Goal: Task Accomplishment & Management: Manage account settings

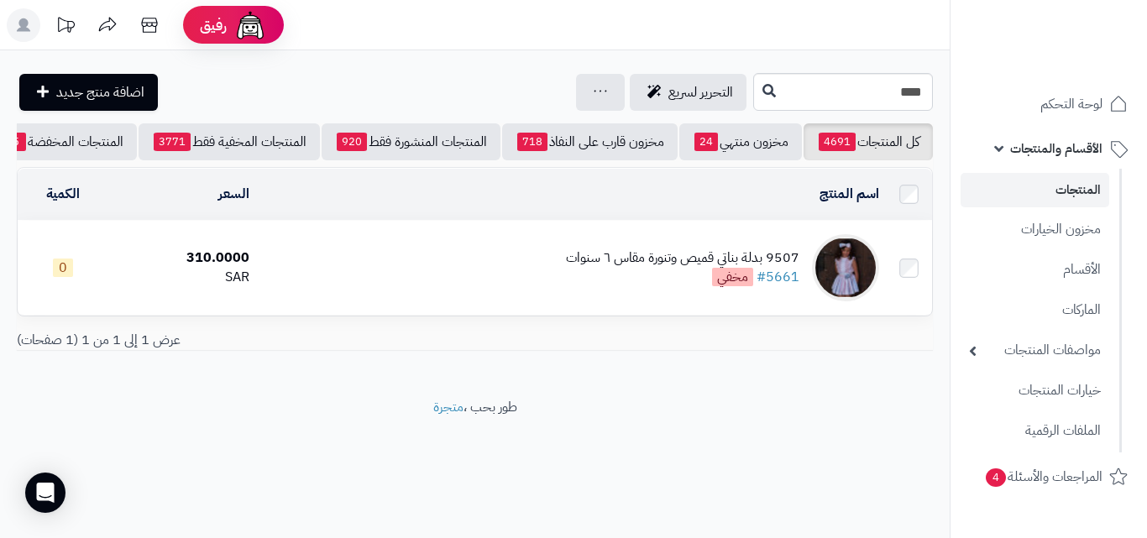
click at [1004, 187] on link "المنتجات" at bounding box center [1034, 190] width 149 height 34
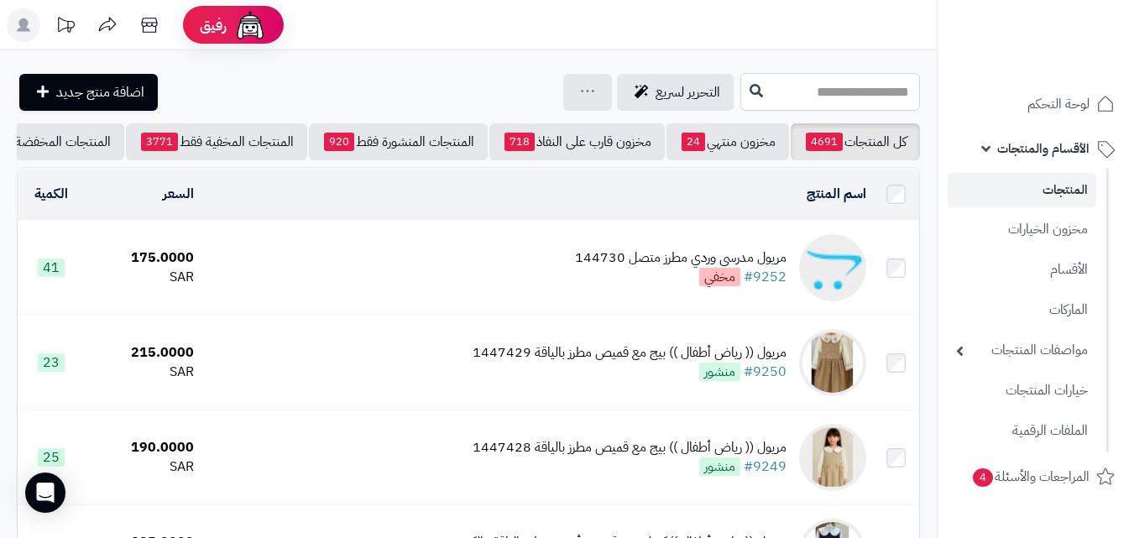
click at [891, 93] on input "text" at bounding box center [831, 92] width 180 height 38
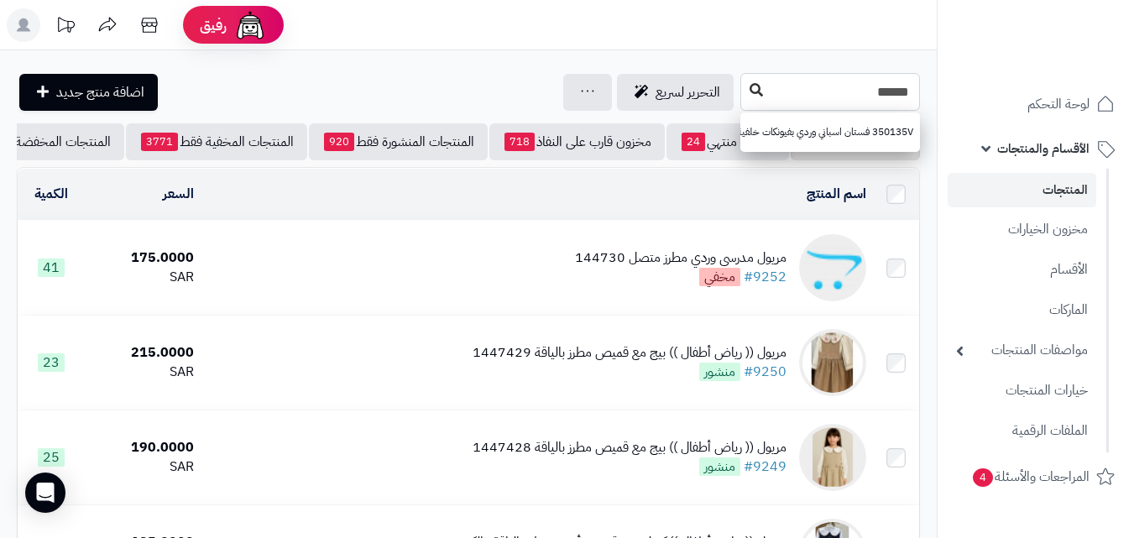
type input "******"
click at [750, 89] on icon at bounding box center [756, 89] width 13 height 13
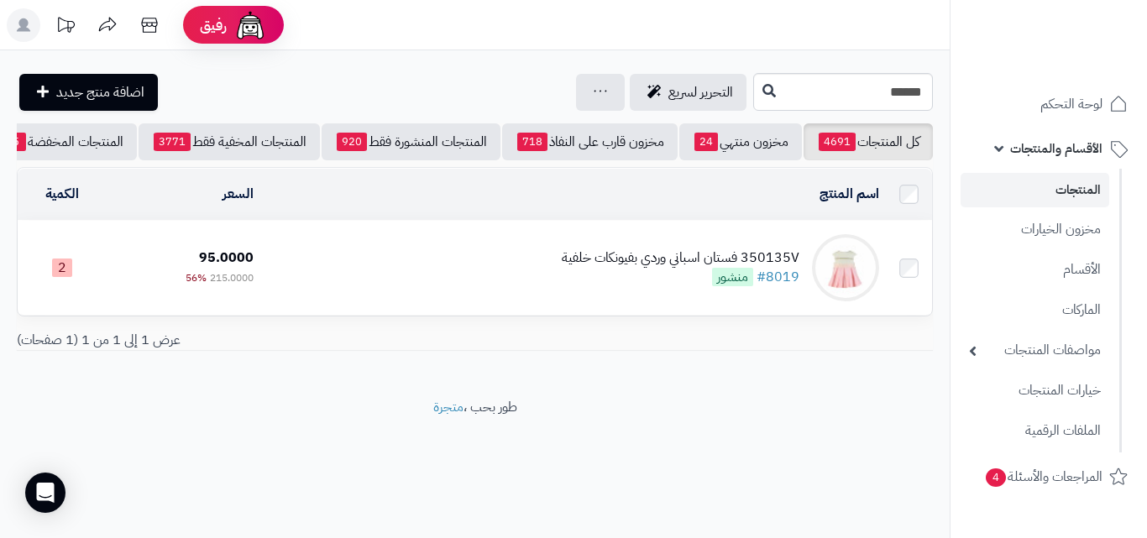
click at [533, 287] on td "350135V فستان اسباني وردي بفيونكات خلفية #8019 منشور" at bounding box center [572, 268] width 625 height 94
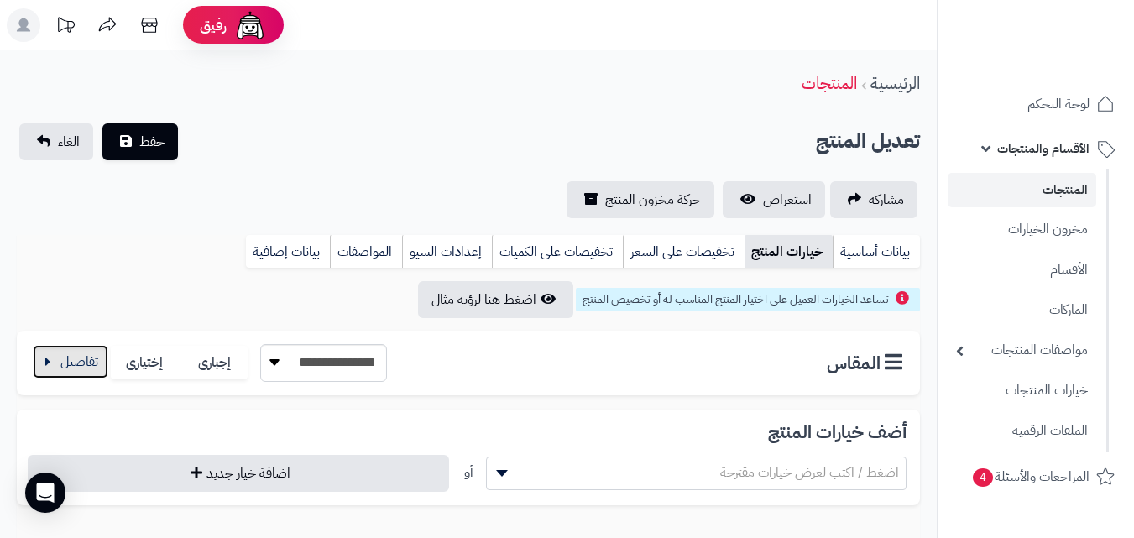
click at [86, 369] on button "button" at bounding box center [71, 362] width 76 height 34
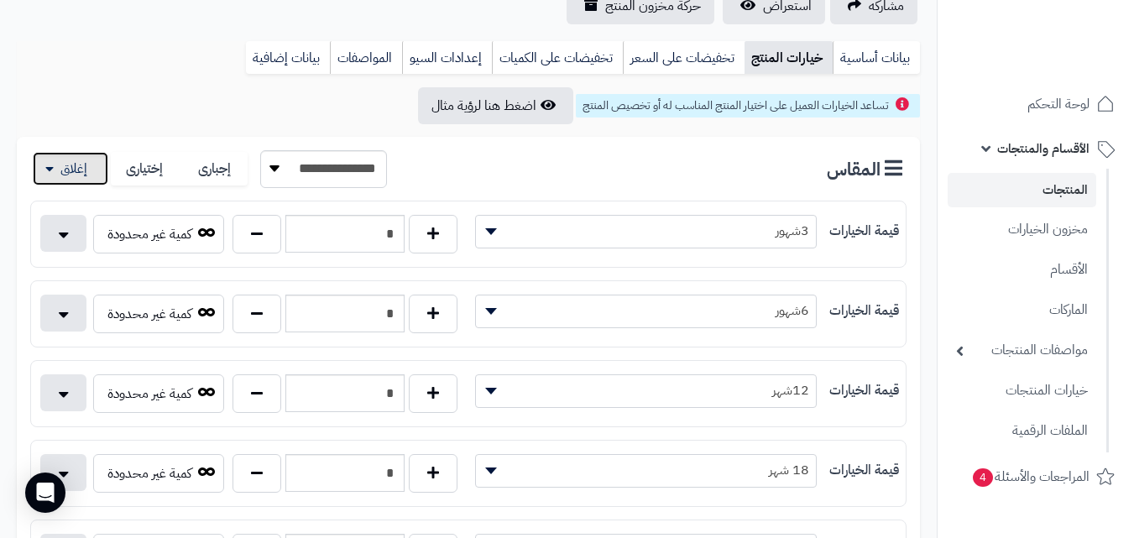
scroll to position [216, 0]
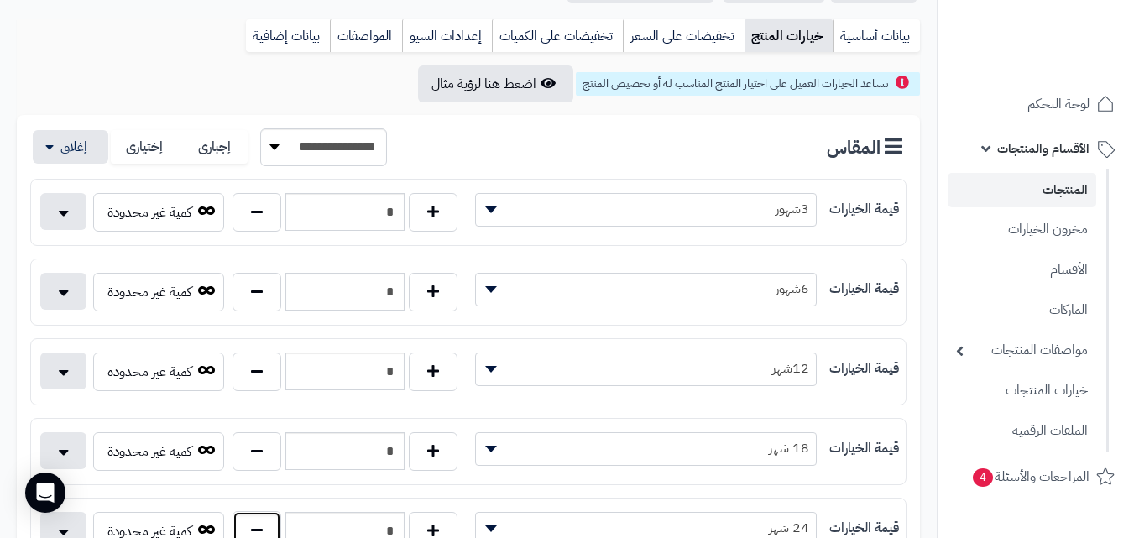
click at [260, 527] on button "button" at bounding box center [257, 530] width 49 height 39
type input "*"
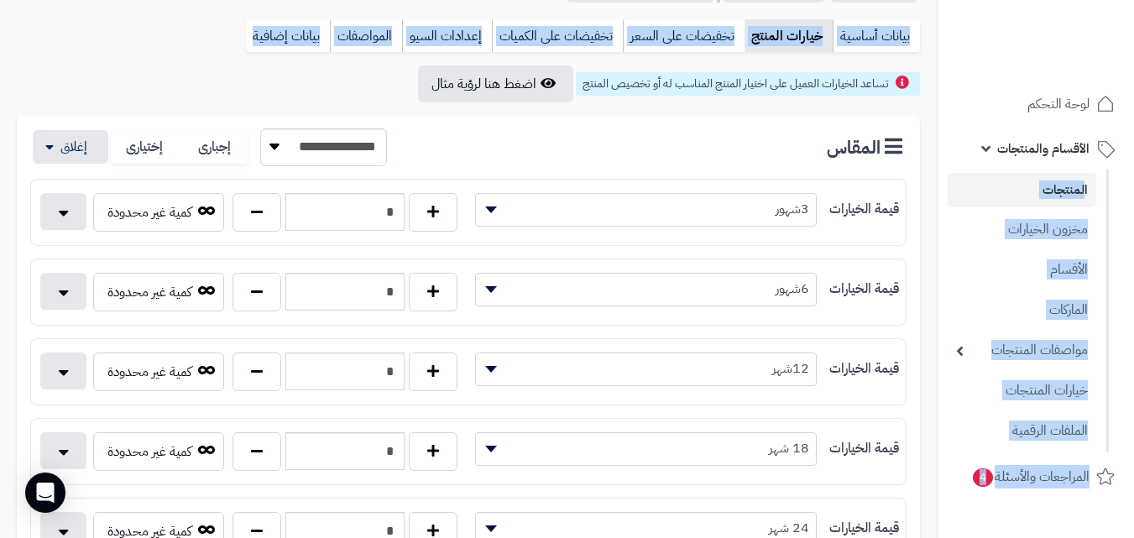
drag, startPoint x: 1146, startPoint y: 96, endPoint x: 1146, endPoint y: 80, distance: 16.0
click at [1133, 80] on html "رفيق ! الطلبات معالجة مكتمل إرجاع المنتجات العملاء المتواجدون الان 20214 عملاء …" at bounding box center [567, 53] width 1134 height 538
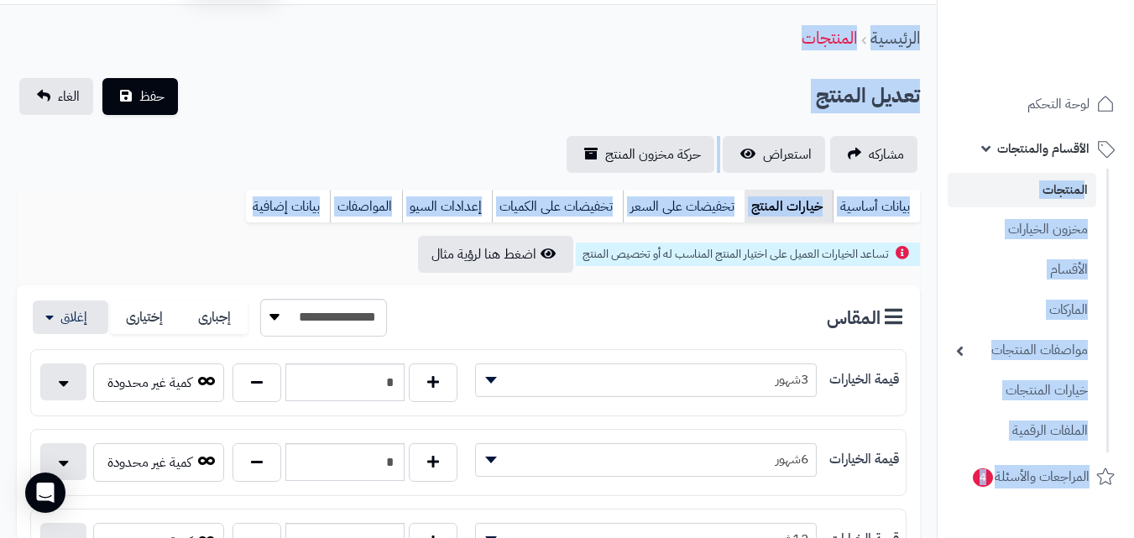
scroll to position [0, 0]
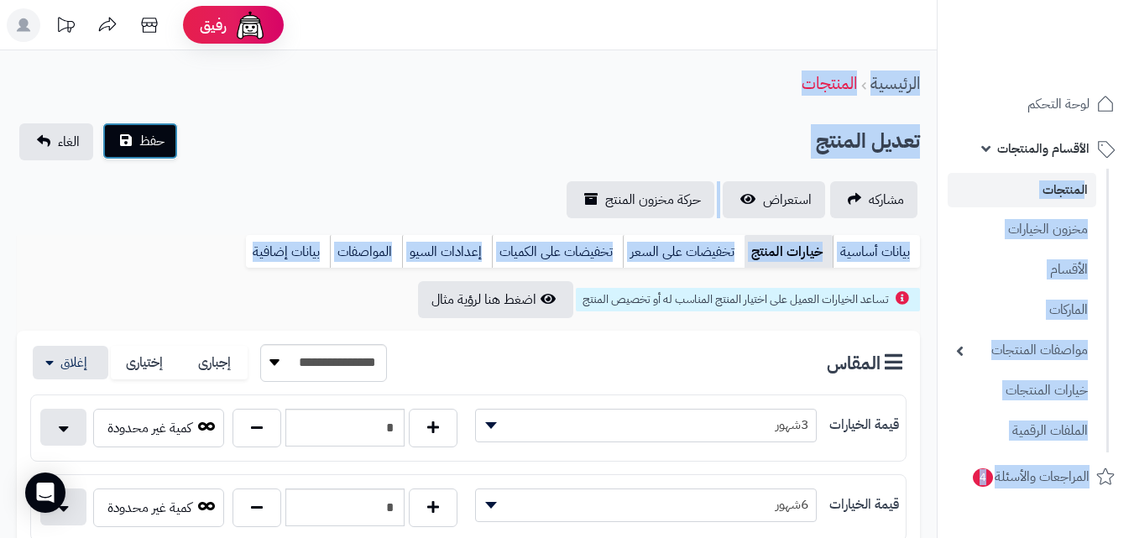
click at [159, 133] on span "حفظ" at bounding box center [151, 141] width 25 height 20
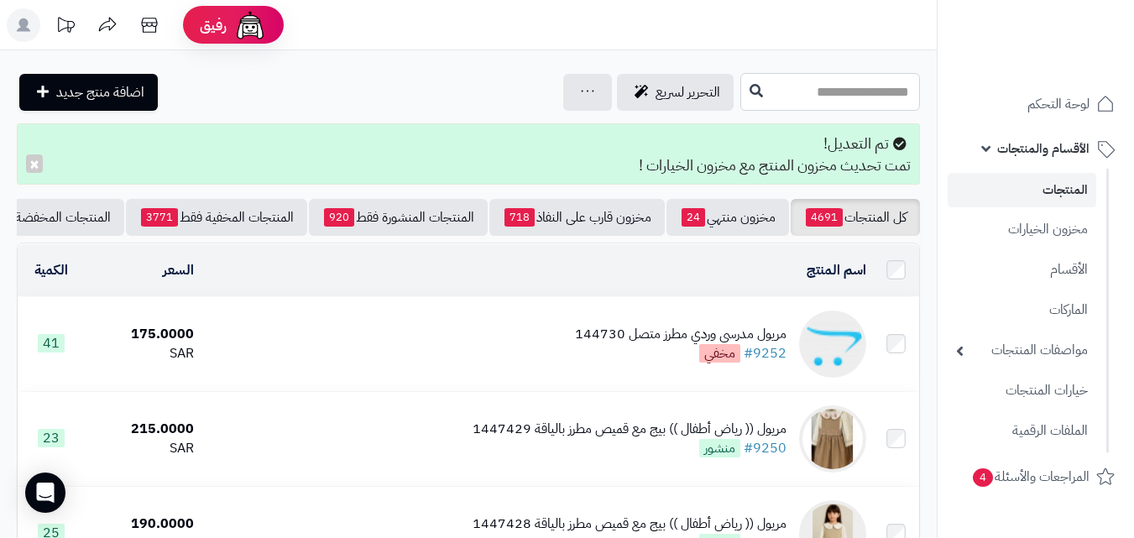
click at [815, 85] on input "text" at bounding box center [831, 92] width 180 height 38
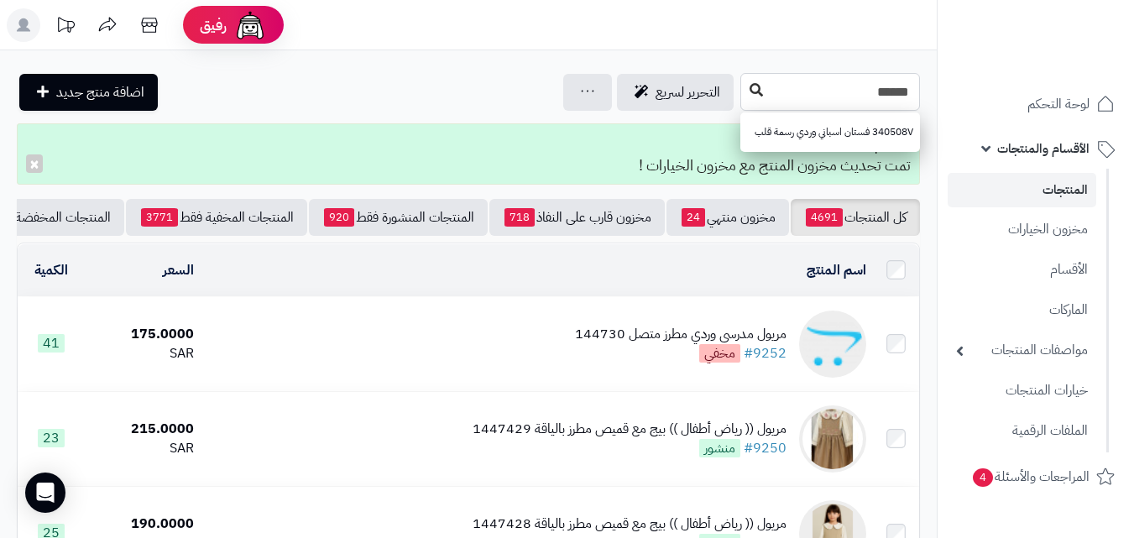
type input "******"
click at [744, 90] on button at bounding box center [756, 91] width 25 height 32
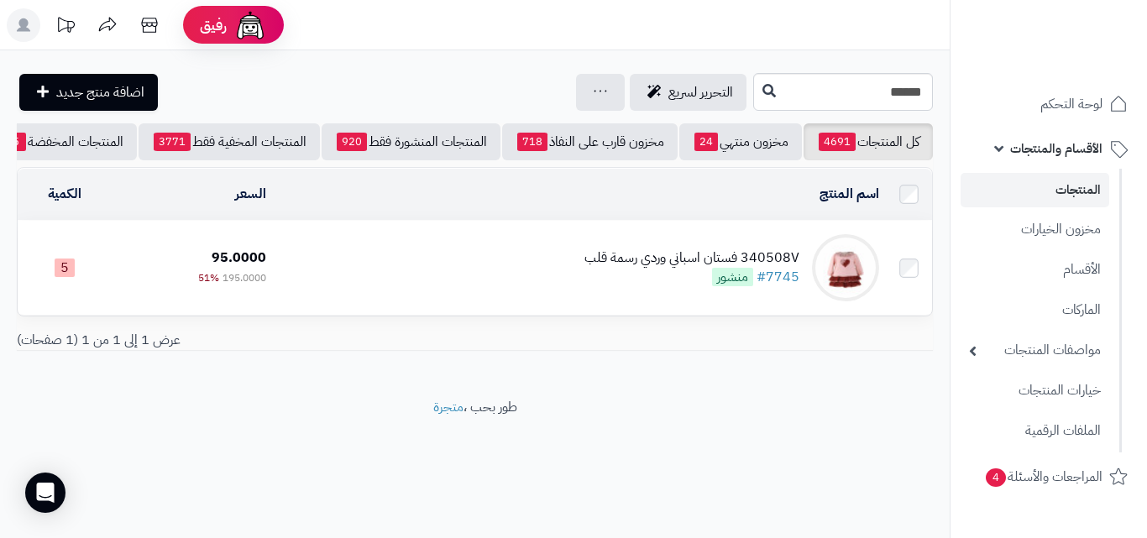
click at [578, 271] on td "340508V فستان اسباني وردي رسمة قلب #7745 منشور" at bounding box center [579, 268] width 613 height 94
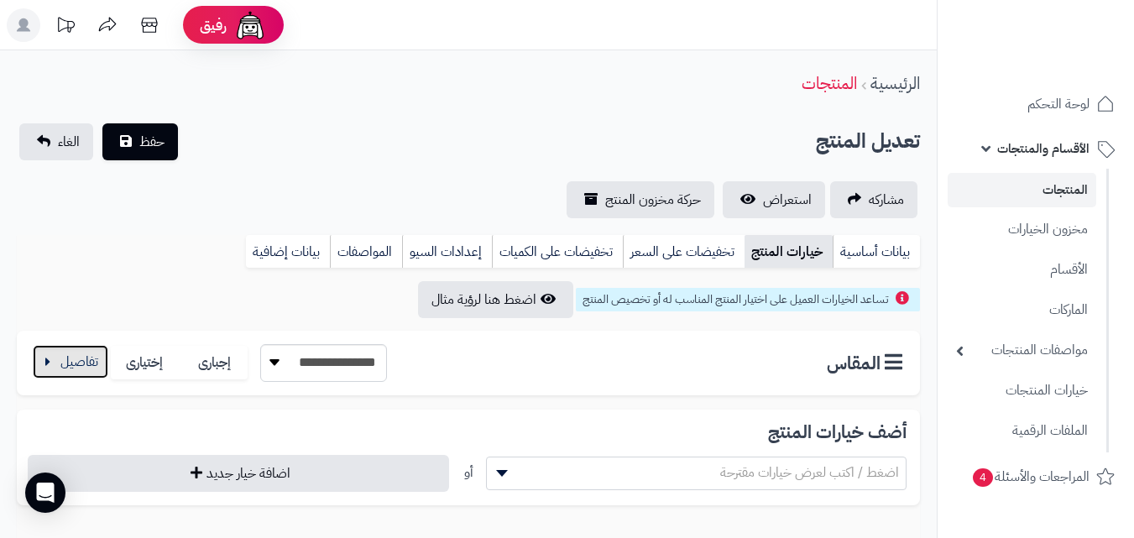
click at [53, 358] on button "button" at bounding box center [71, 362] width 76 height 34
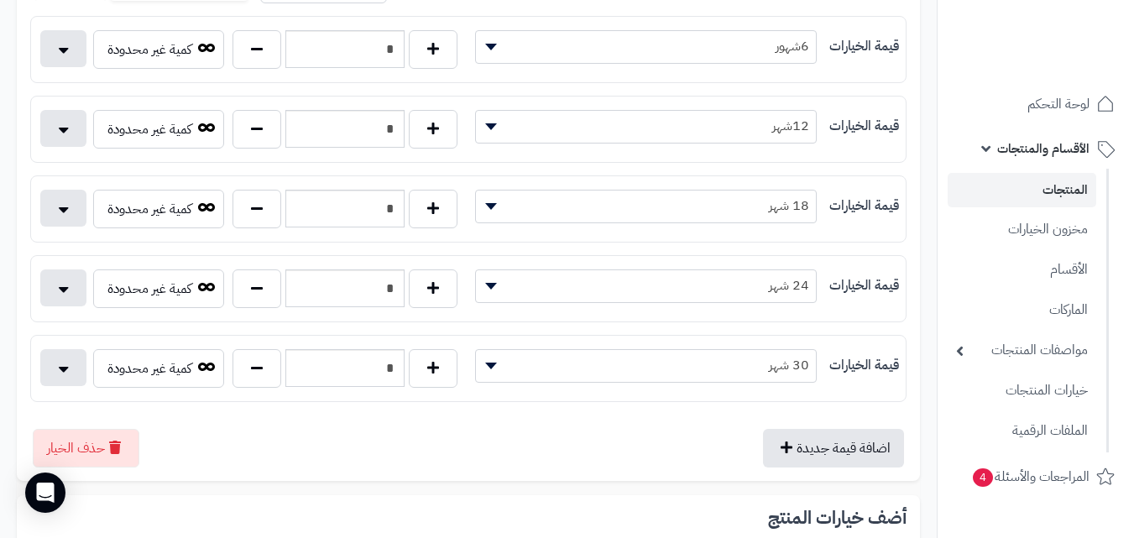
scroll to position [383, 0]
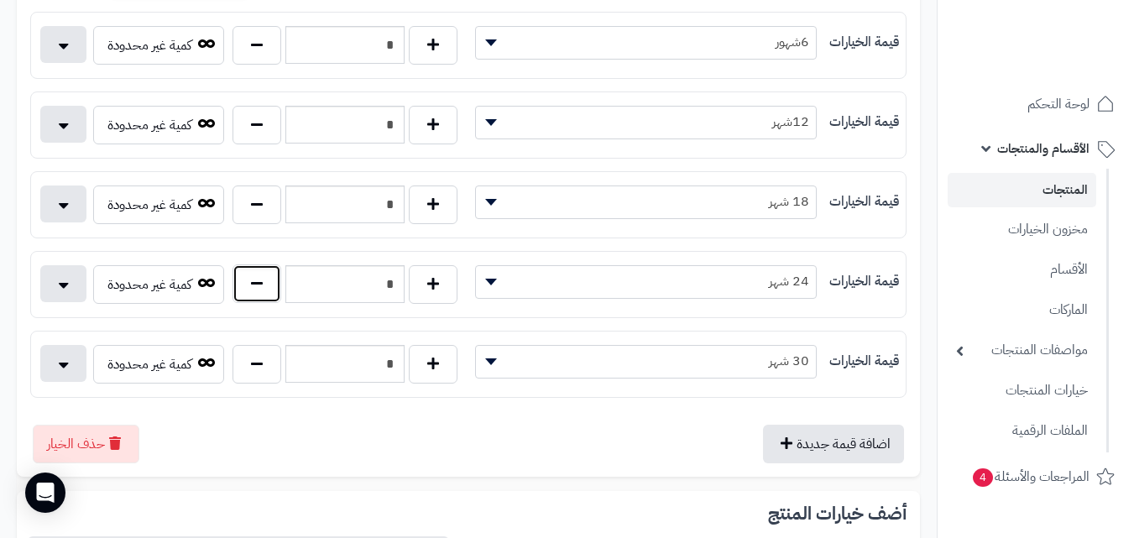
click at [272, 266] on button "button" at bounding box center [257, 283] width 49 height 39
type input "*"
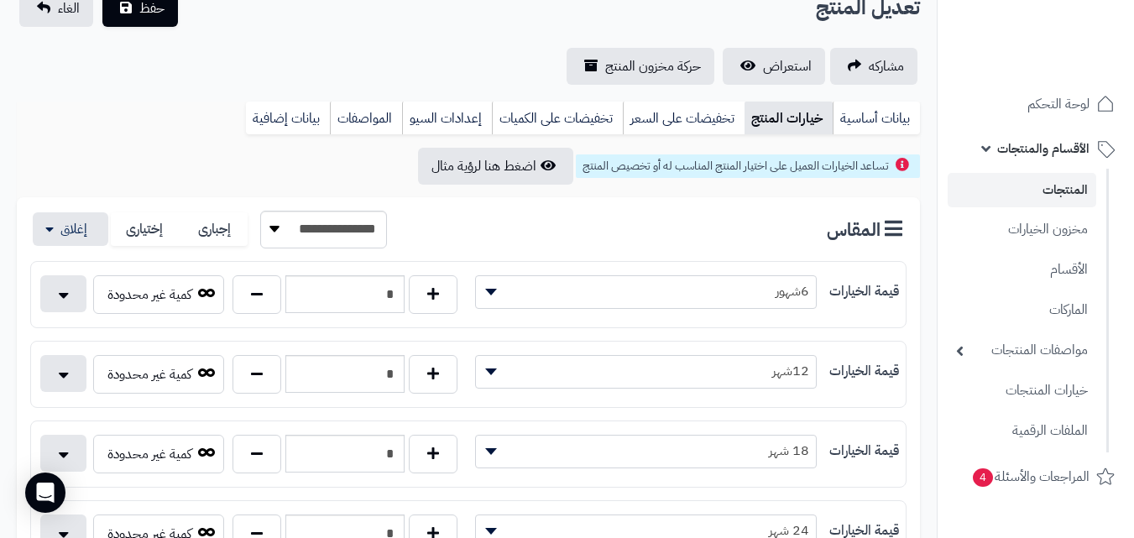
scroll to position [0, 0]
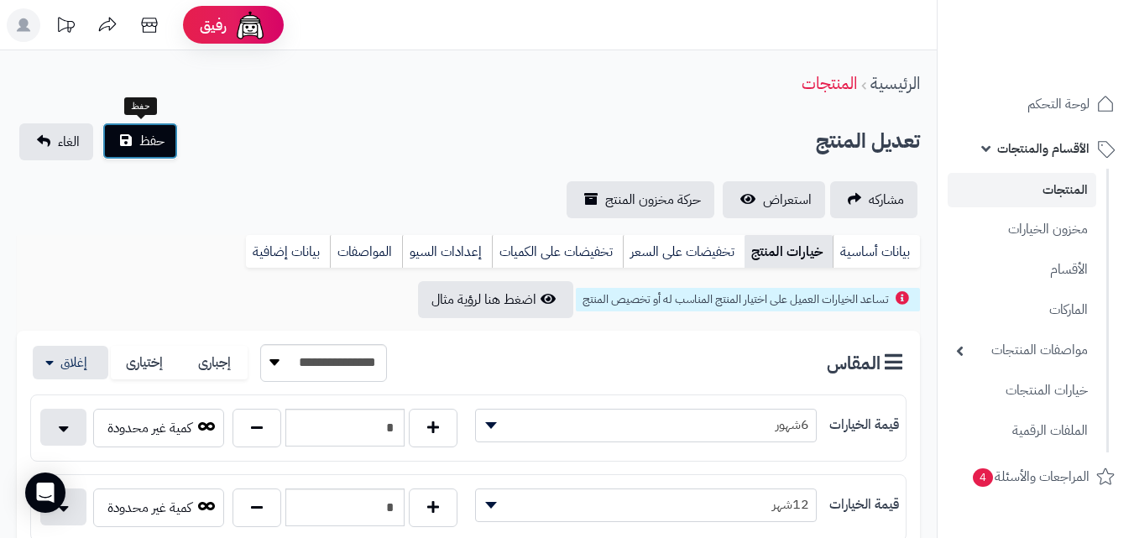
click at [175, 130] on button "حفظ" at bounding box center [140, 141] width 76 height 37
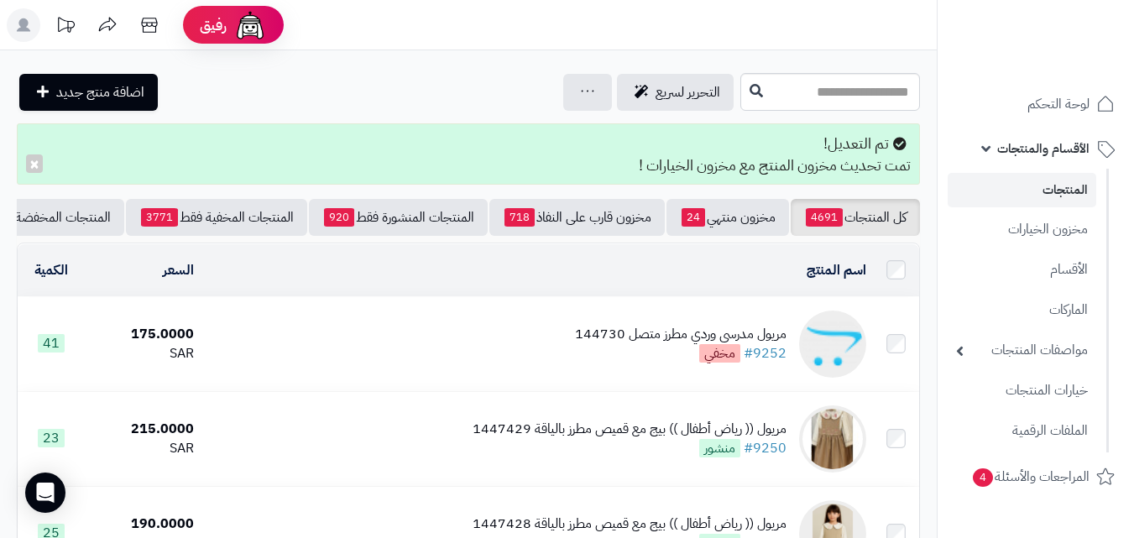
scroll to position [24, 0]
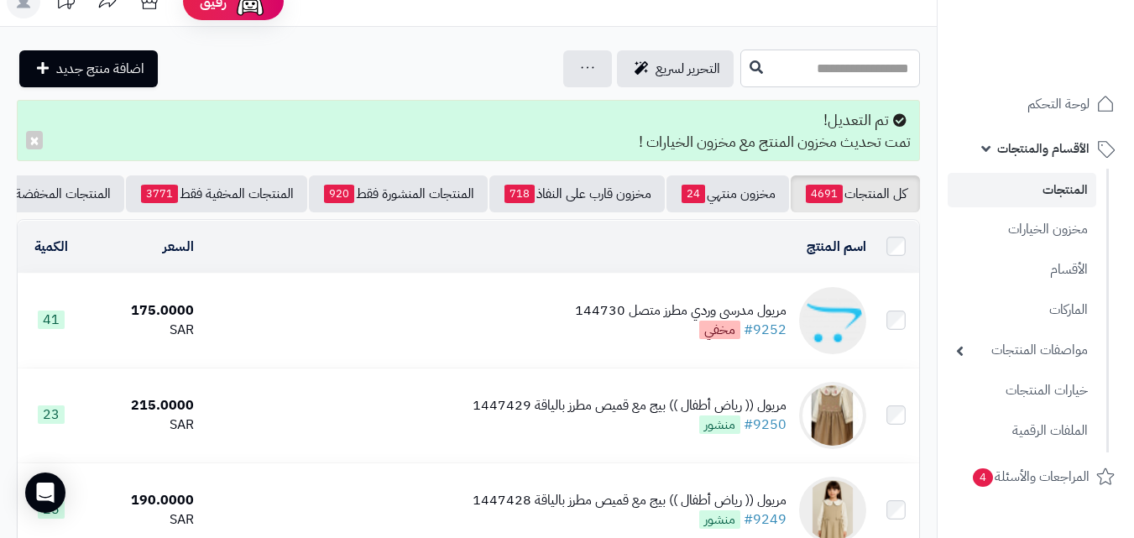
click at [835, 75] on input "text" at bounding box center [831, 69] width 180 height 38
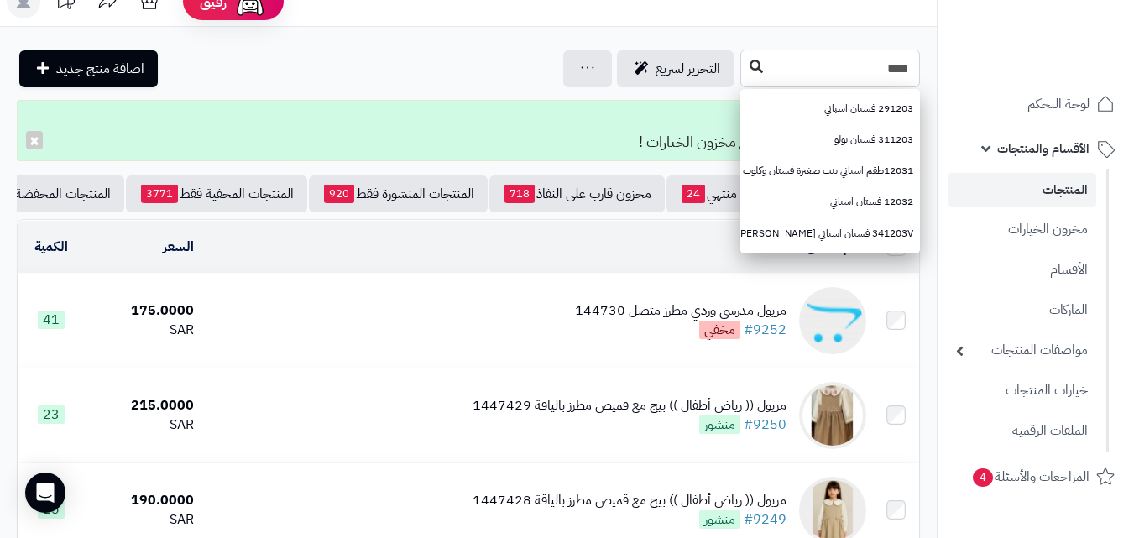
type input "****"
click at [744, 57] on button at bounding box center [756, 67] width 25 height 32
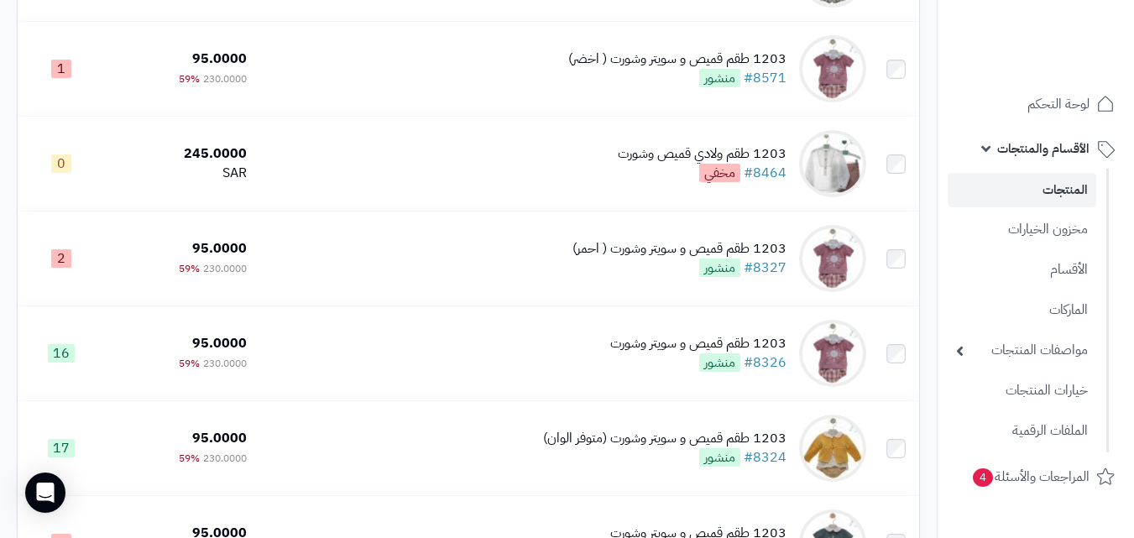
scroll to position [353, 0]
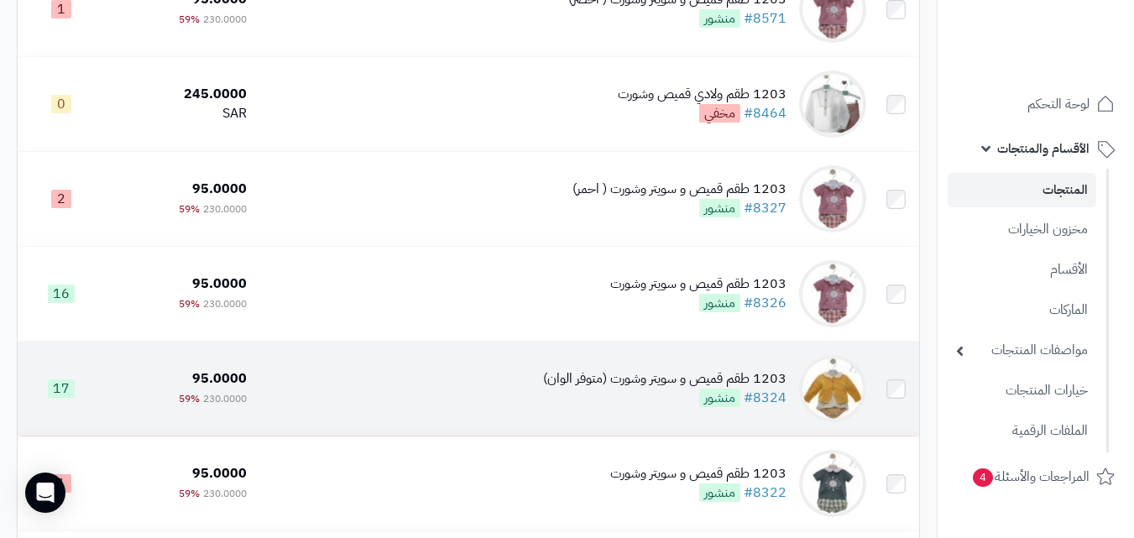
click at [483, 406] on td "1203 طقم قميص و سويتر وشورت (متوفر الوان) #8324 منشور" at bounding box center [564, 389] width 620 height 94
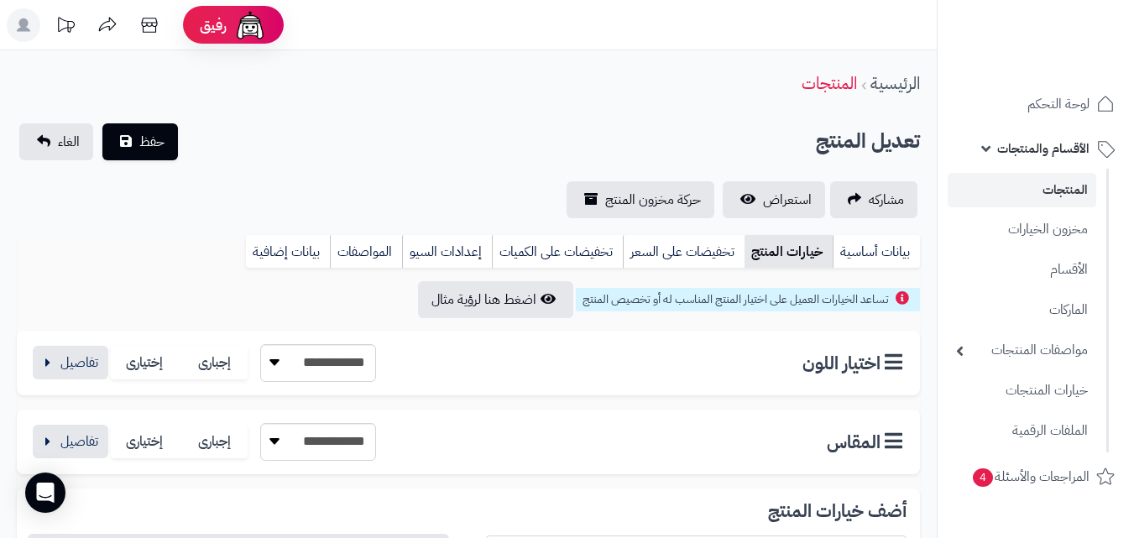
click at [67, 364] on button "button" at bounding box center [71, 363] width 76 height 34
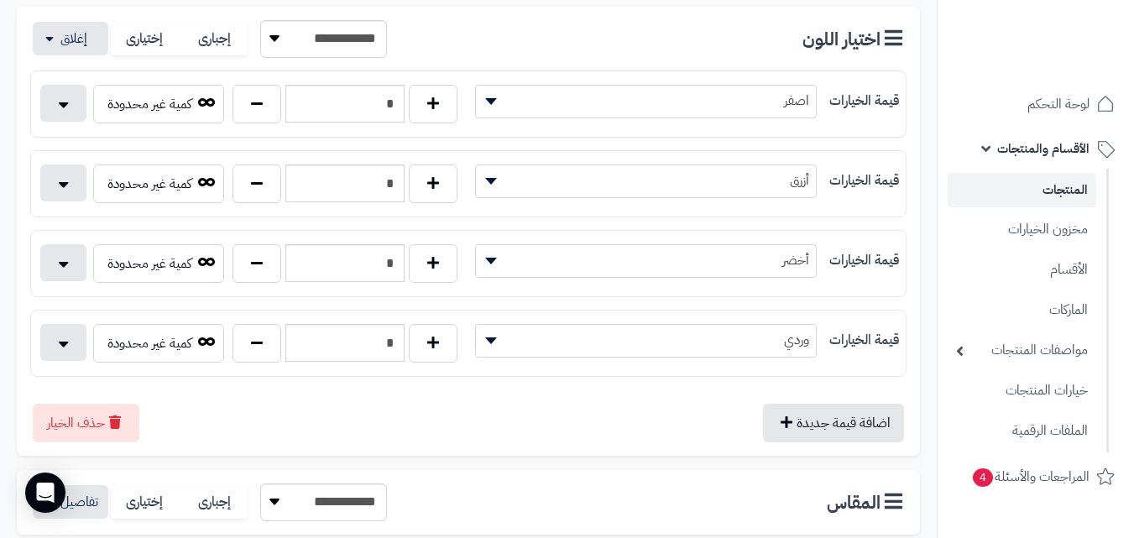
scroll to position [367, 0]
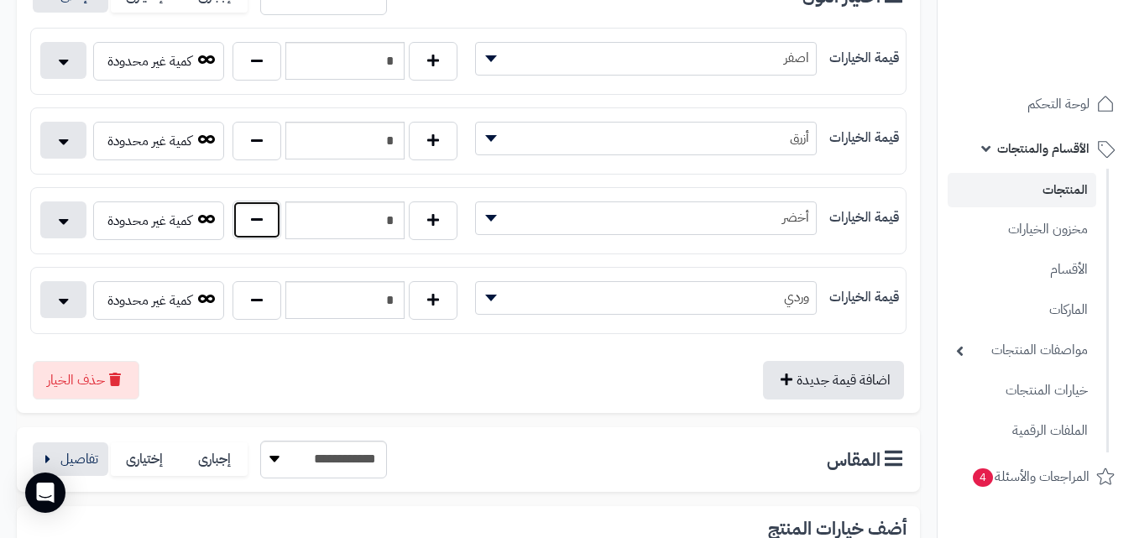
click at [276, 207] on button "button" at bounding box center [257, 220] width 49 height 39
type input "*"
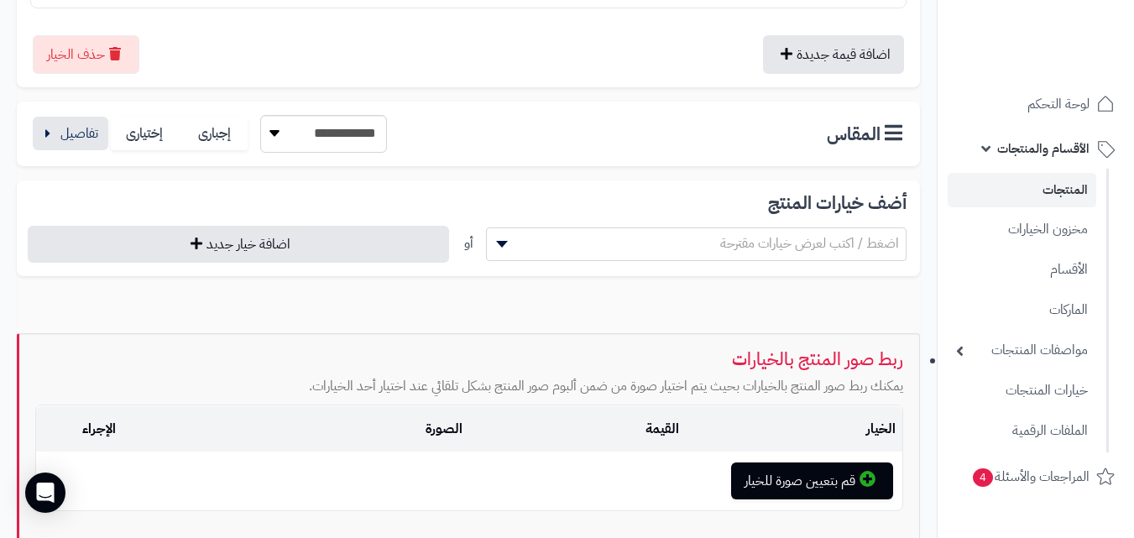
scroll to position [715, 0]
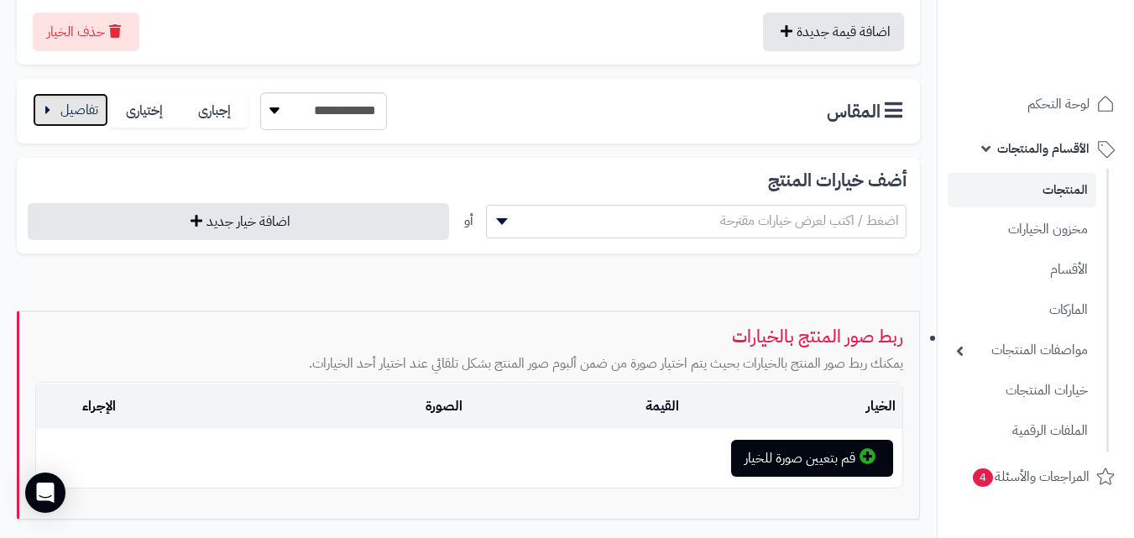
click at [76, 100] on button "button" at bounding box center [71, 110] width 76 height 34
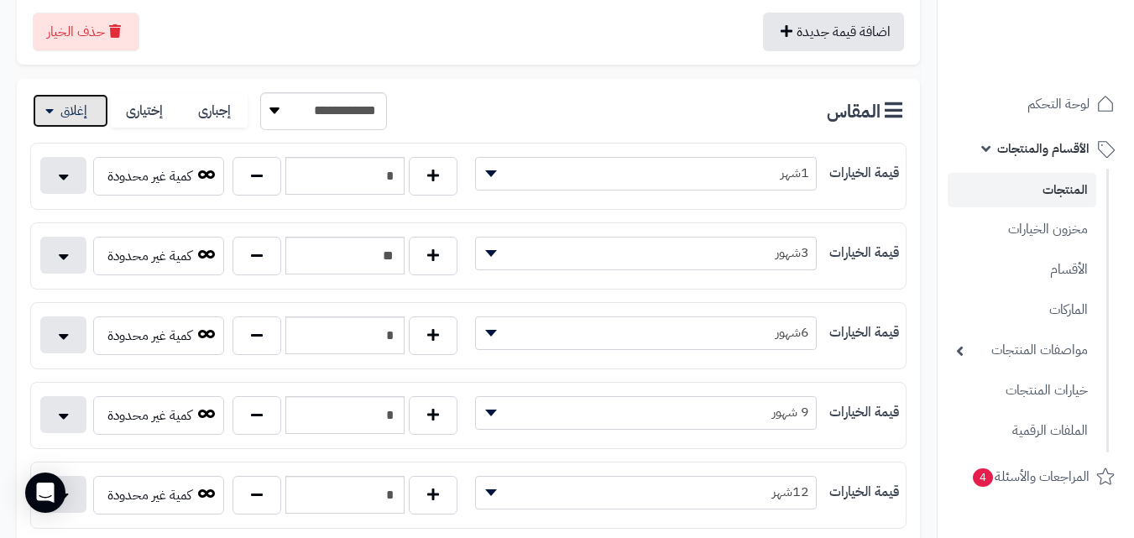
scroll to position [1249, 0]
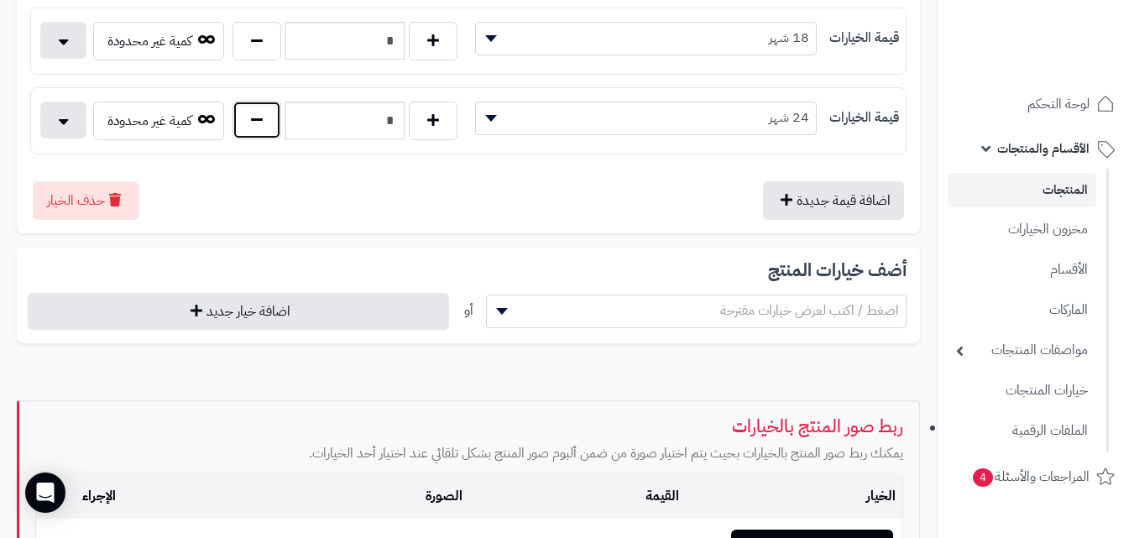
click at [239, 115] on button "button" at bounding box center [257, 120] width 49 height 39
type input "*"
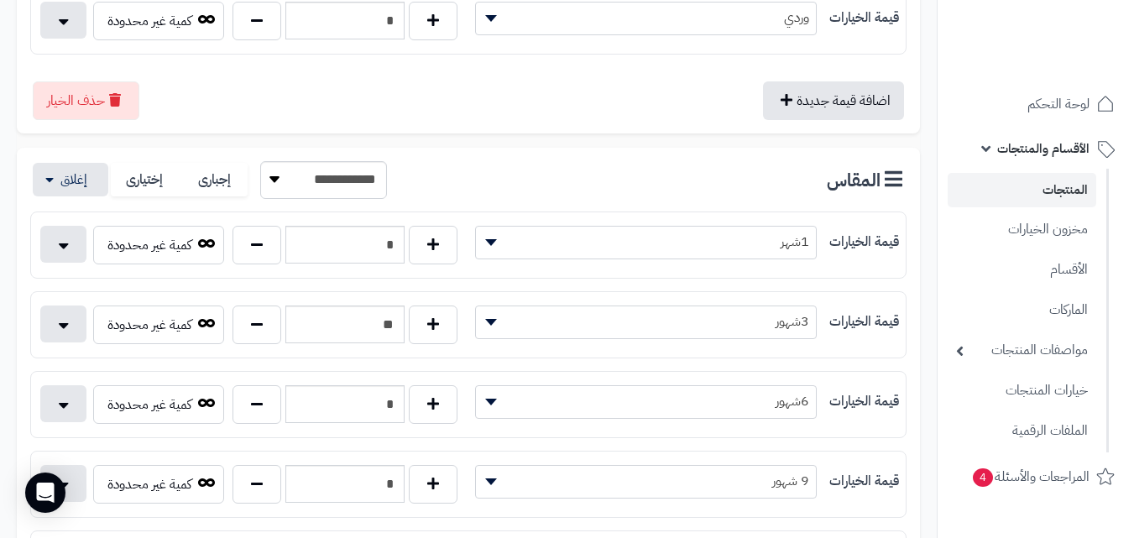
scroll to position [50, 0]
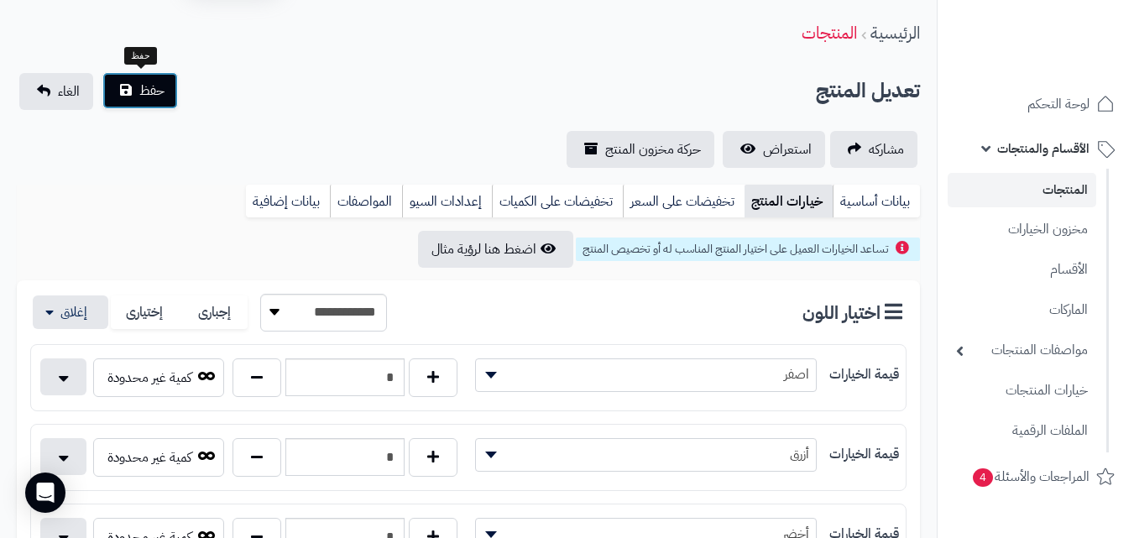
click at [137, 108] on button "حفظ" at bounding box center [140, 90] width 76 height 37
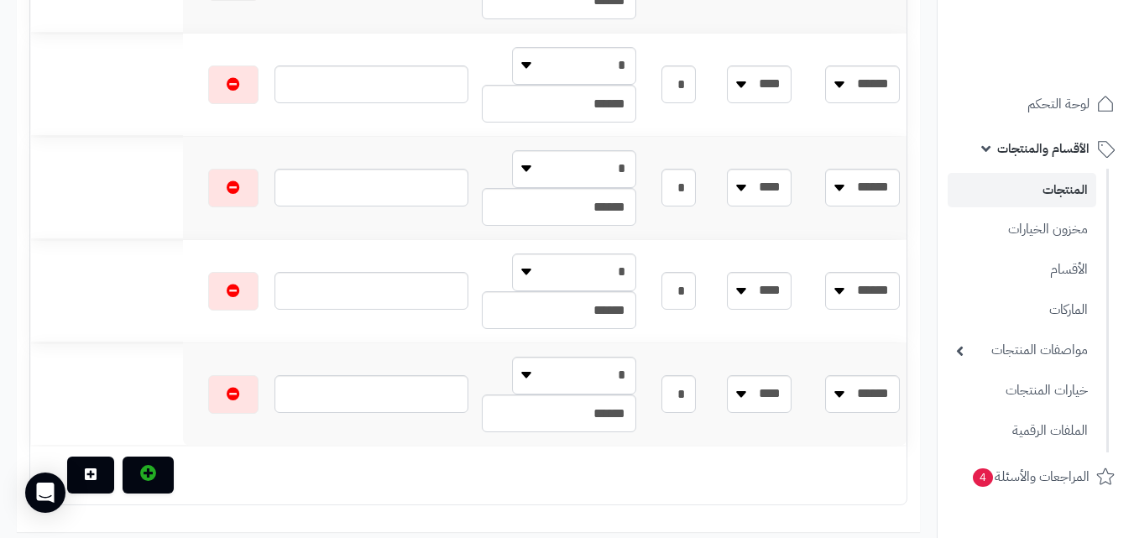
scroll to position [1544, 0]
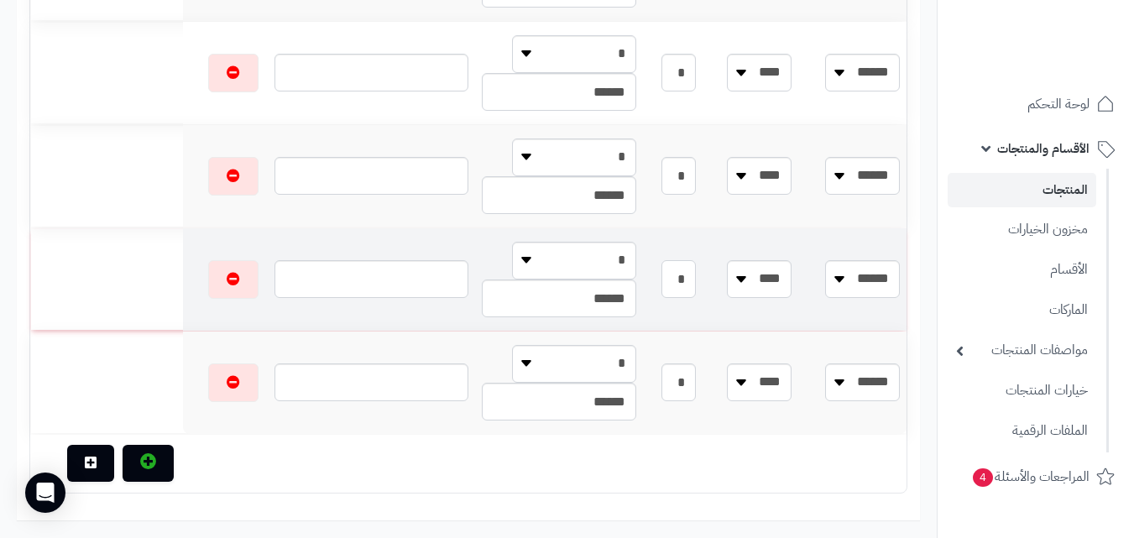
drag, startPoint x: 706, startPoint y: 282, endPoint x: 810, endPoint y: 311, distance: 108.0
click at [814, 306] on tr "**** ***** ***** ****** ***** ****** ****** **** **** **** **** * * * ******" at bounding box center [468, 279] width 877 height 102
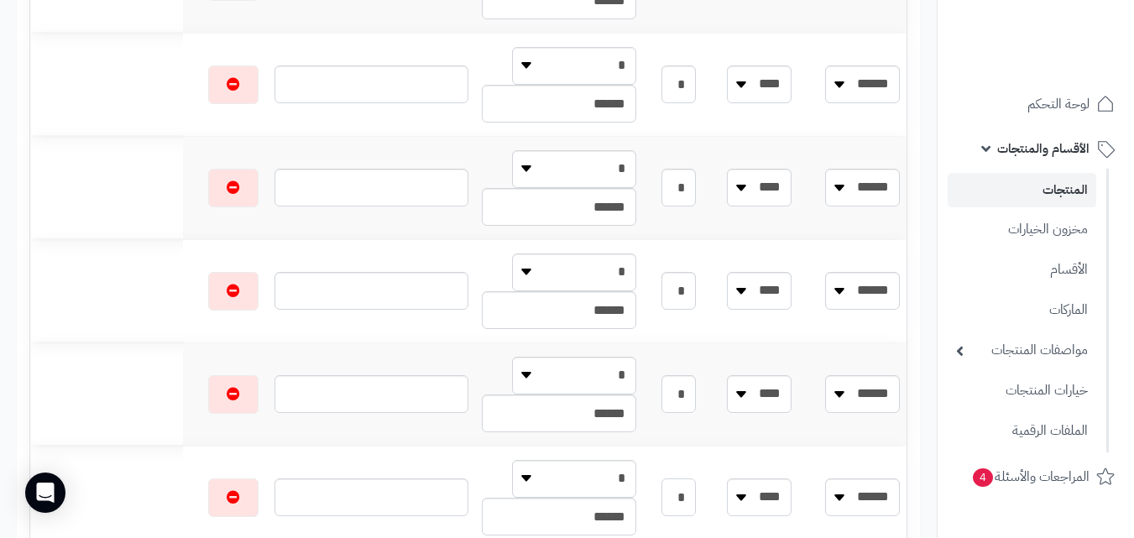
scroll to position [0, 0]
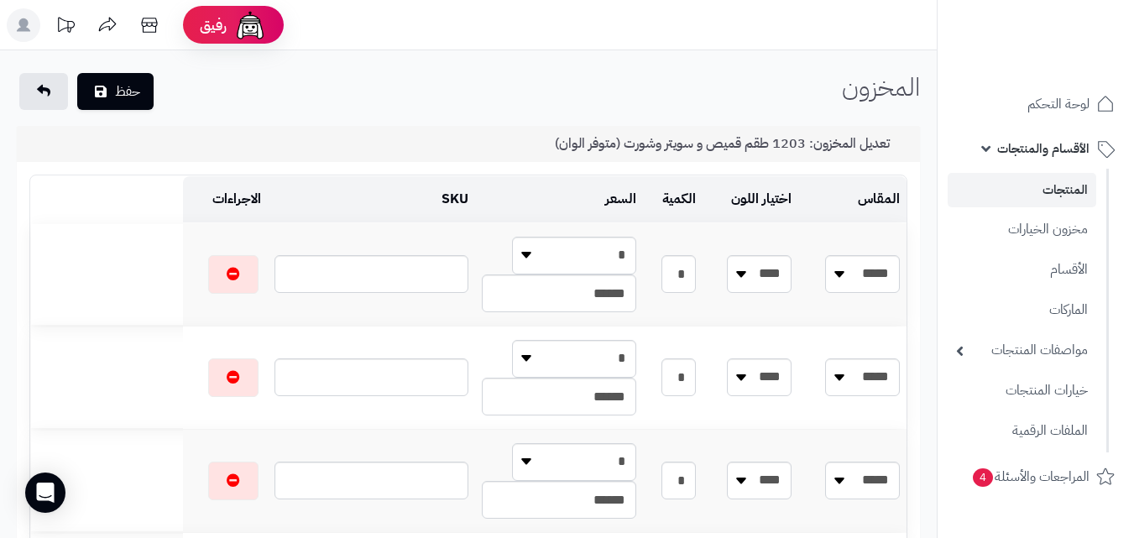
type input "*"
click at [154, 97] on div "حفظ" at bounding box center [86, 91] width 139 height 37
click at [129, 92] on button "حفظ" at bounding box center [115, 90] width 76 height 37
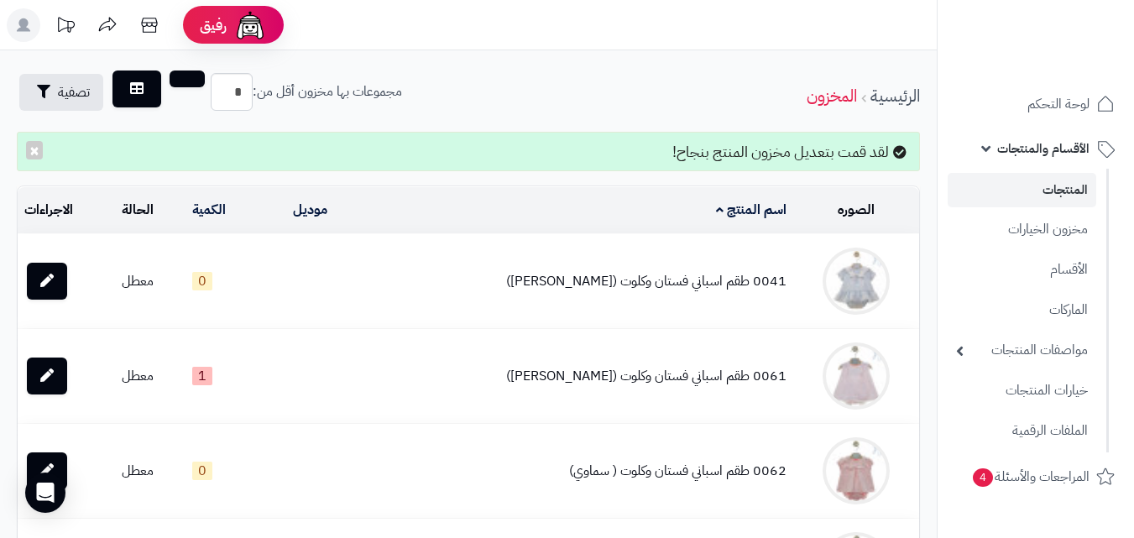
click at [1054, 197] on link "المنتجات" at bounding box center [1022, 190] width 149 height 34
